Goal: Information Seeking & Learning: Learn about a topic

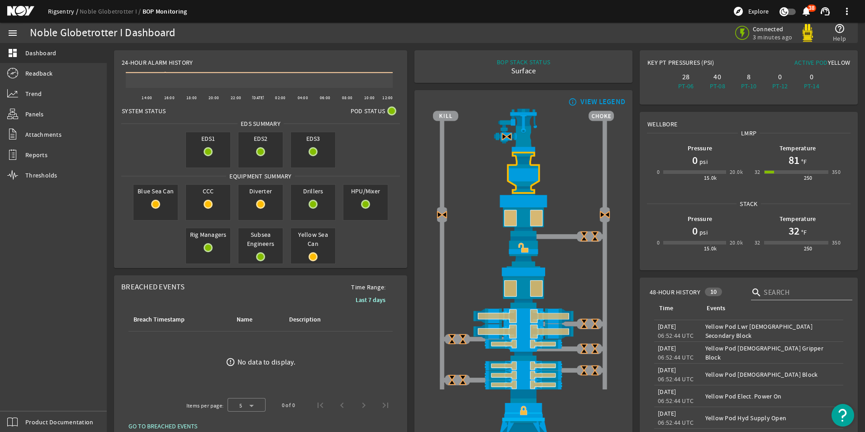
click at [56, 11] on link "Rigsentry" at bounding box center [64, 11] width 32 height 8
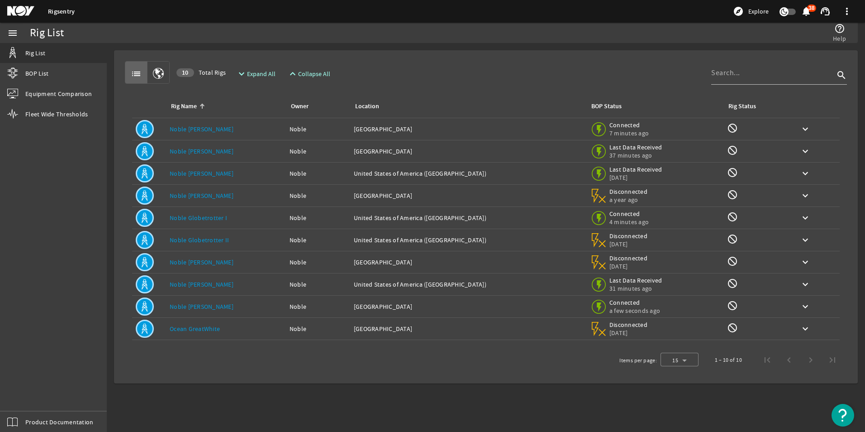
click at [204, 284] on link "Noble [PERSON_NAME]" at bounding box center [202, 284] width 64 height 8
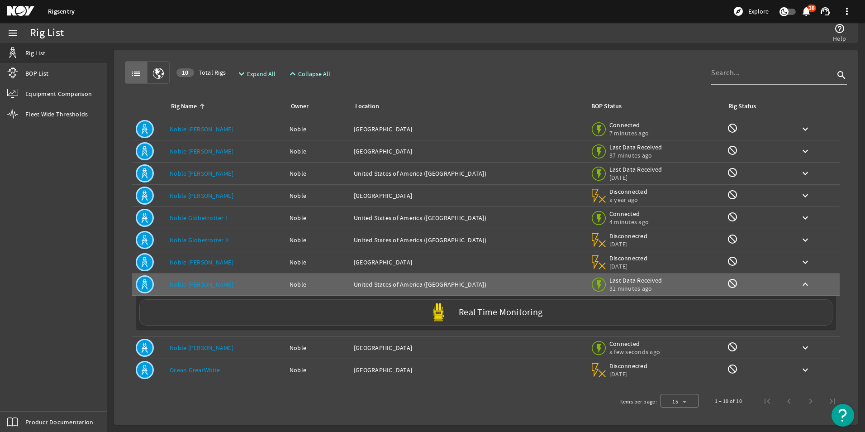
click at [491, 309] on label "Real Time Monitoring" at bounding box center [501, 312] width 84 height 9
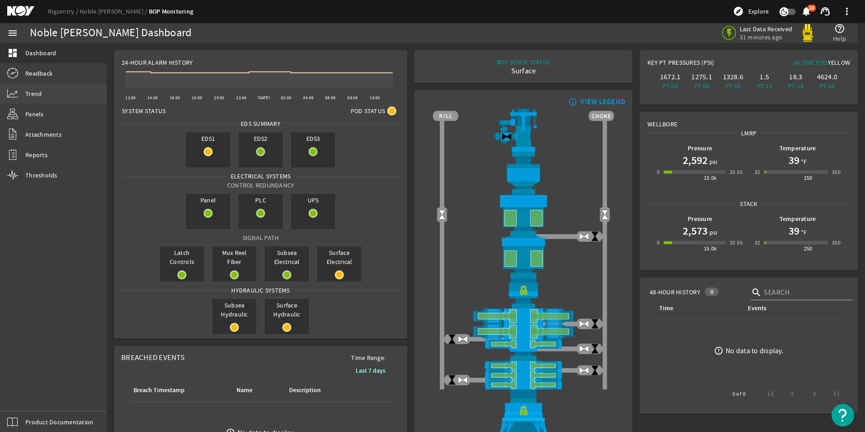
click at [38, 97] on span "Trend" at bounding box center [33, 93] width 16 height 9
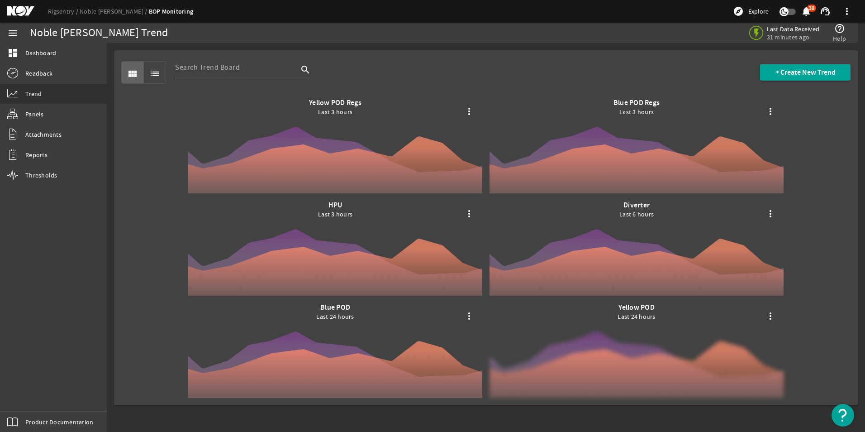
click at [633, 342] on div at bounding box center [636, 350] width 294 height 95
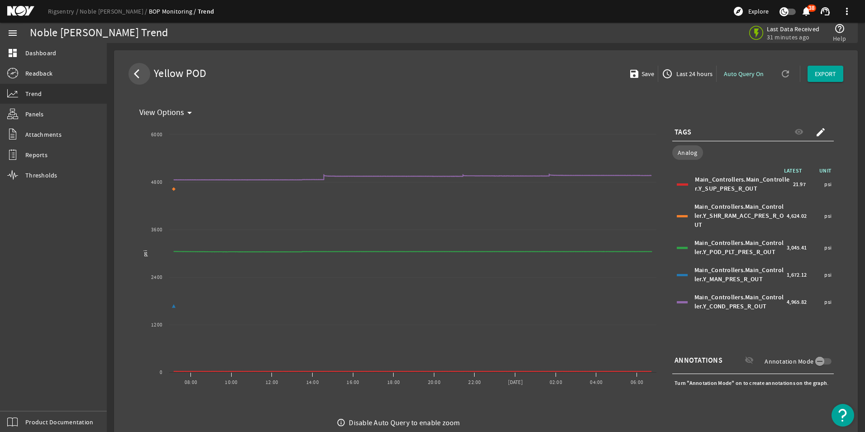
click at [138, 76] on mat-icon "arrow_back_ios" at bounding box center [139, 73] width 11 height 11
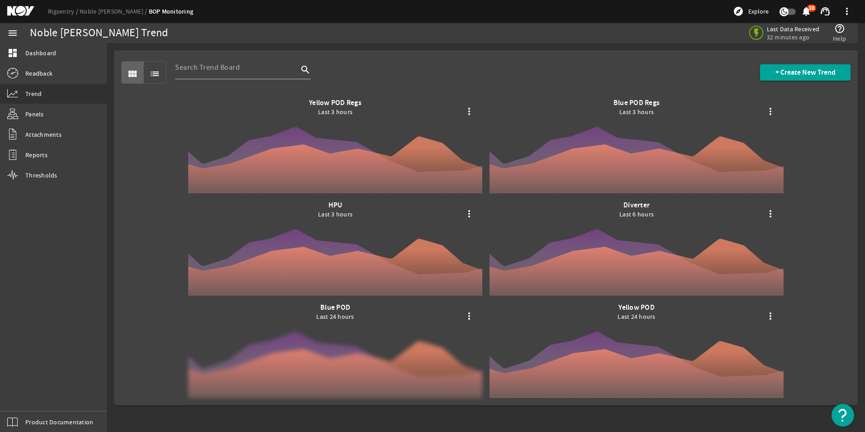
click at [331, 347] on div at bounding box center [335, 350] width 294 height 95
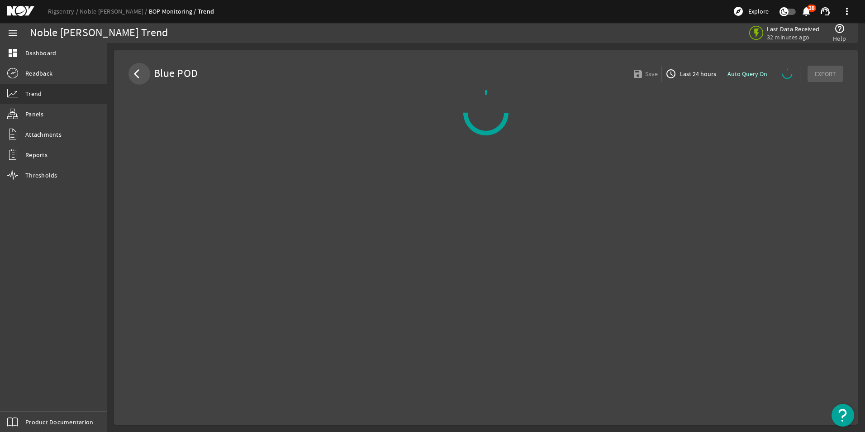
click at [136, 72] on mat-icon "arrow_back_ios" at bounding box center [139, 73] width 11 height 11
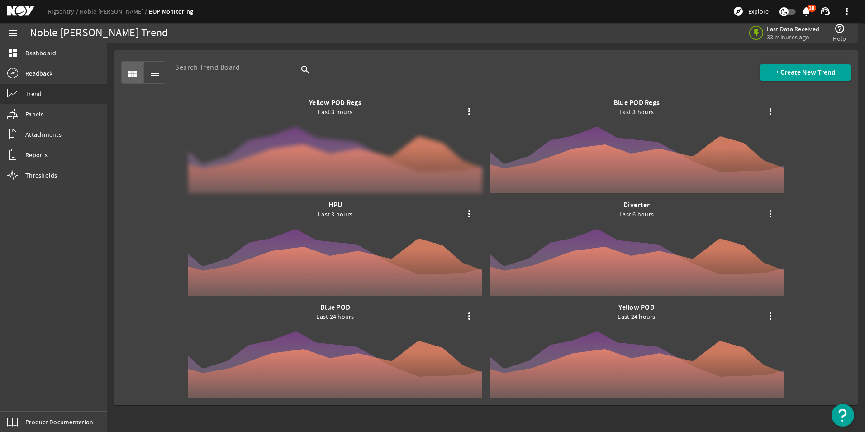
click at [349, 144] on div at bounding box center [335, 145] width 294 height 95
